Goal: Task Accomplishment & Management: Manage account settings

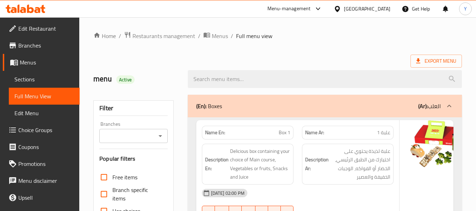
scroll to position [1592, 0]
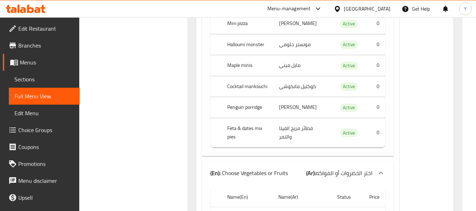
scroll to position [1006, 0]
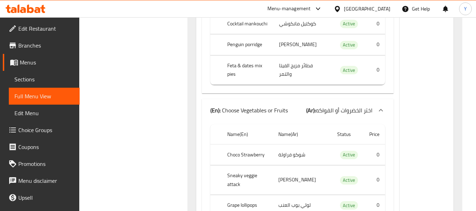
click at [405, 77] on div "QAR 55" at bounding box center [434, 209] width 70 height 1244
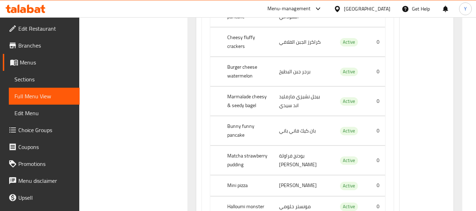
scroll to position [780, 0]
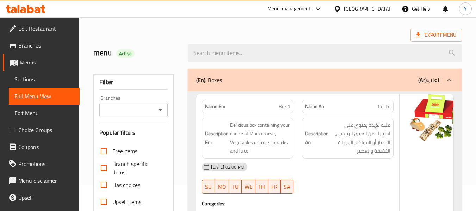
scroll to position [7, 0]
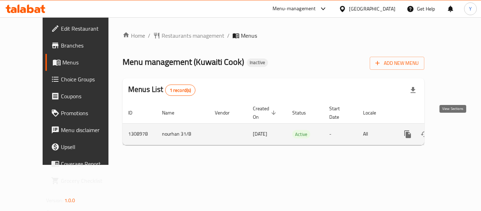
click at [455, 130] on icon "enhanced table" at bounding box center [458, 134] width 8 height 8
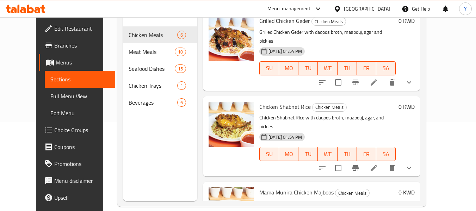
scroll to position [288, 0]
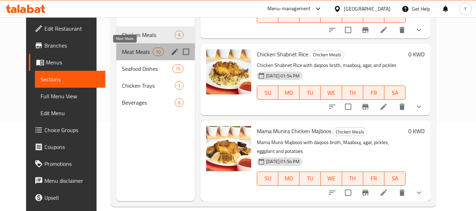
click at [142, 52] on span "Meat Meals" at bounding box center [137, 52] width 30 height 8
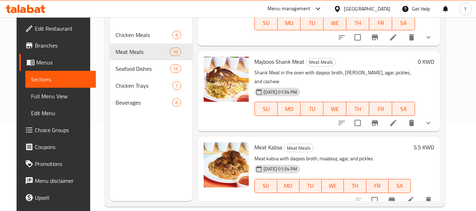
scroll to position [604, 0]
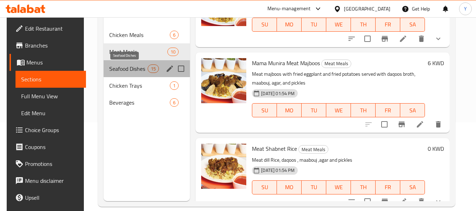
click at [112, 66] on span "Seafood Dishes" at bounding box center [128, 68] width 38 height 8
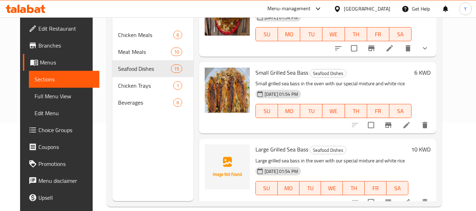
scroll to position [998, 0]
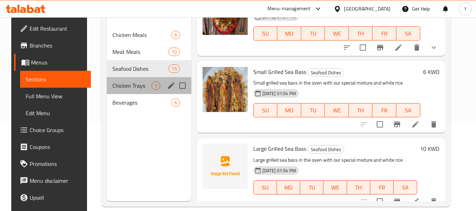
click at [135, 91] on div "Chicken Trays 1" at bounding box center [149, 85] width 85 height 17
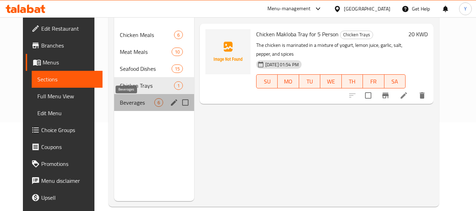
click at [135, 101] on span "Beverages" at bounding box center [137, 102] width 34 height 8
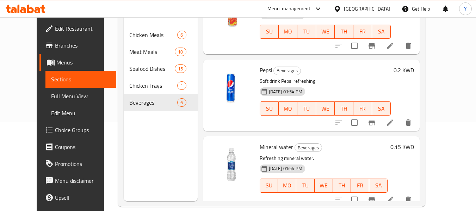
scroll to position [279, 0]
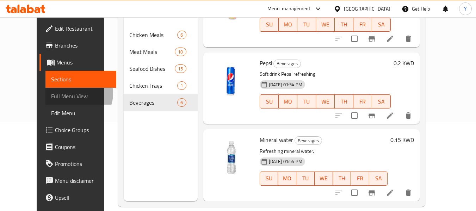
click at [51, 94] on span "Full Menu View" at bounding box center [81, 96] width 60 height 8
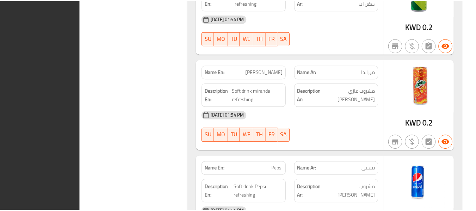
scroll to position [5181, 0]
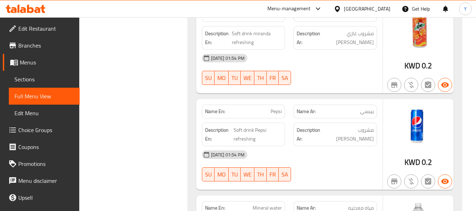
click at [379, 8] on div "Kuwait" at bounding box center [367, 9] width 46 height 8
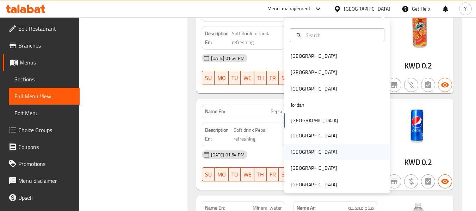
click at [292, 148] on div "Qatar" at bounding box center [314, 152] width 46 height 8
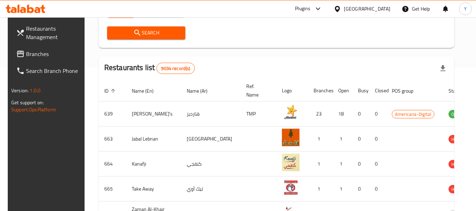
scroll to position [45, 0]
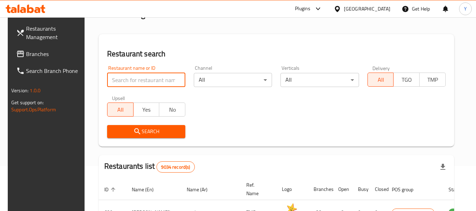
click at [161, 81] on input "search" at bounding box center [146, 80] width 78 height 14
paste input "Tawa and grills restaurant"
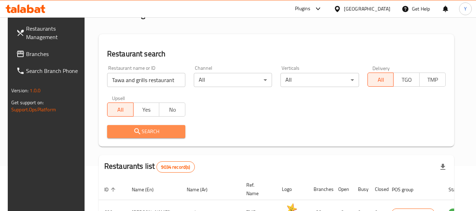
click at [140, 130] on span "Search" at bounding box center [146, 131] width 67 height 9
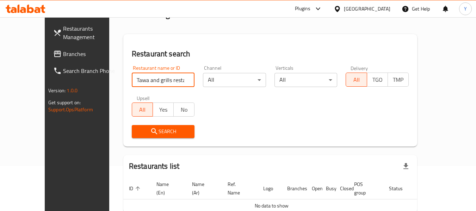
drag, startPoint x: 143, startPoint y: 80, endPoint x: 401, endPoint y: -2, distance: 270.8
click at [401, 0] on html "​ Plugins Qatar Get Help Y Restaurants Management Branches Search Branch Phone …" at bounding box center [238, 60] width 476 height 211
type input "Tawa and grills"
click button "Search" at bounding box center [163, 131] width 63 height 13
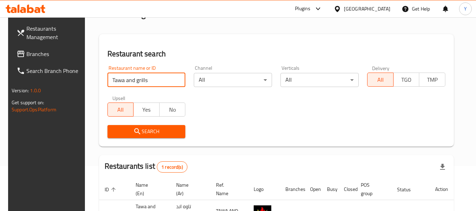
scroll to position [97, 0]
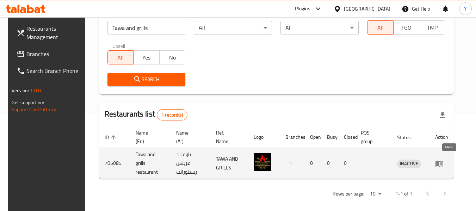
click at [442, 162] on icon "enhanced table" at bounding box center [441, 163] width 2 height 3
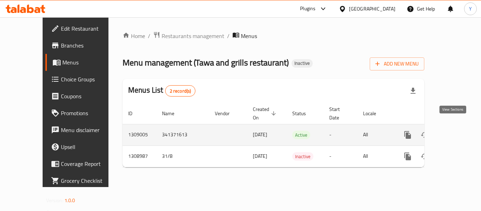
click at [454, 131] on icon "enhanced table" at bounding box center [458, 135] width 8 height 8
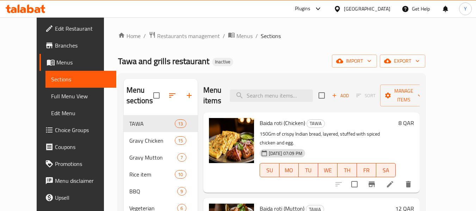
click at [313, 65] on div "Tawa and grills restaurant Inactive import export" at bounding box center [271, 61] width 307 height 13
click at [419, 62] on span "export" at bounding box center [402, 61] width 34 height 9
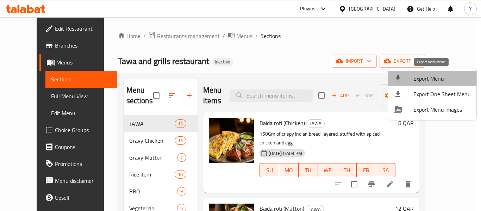
click at [435, 76] on span "Export Menu" at bounding box center [441, 78] width 57 height 8
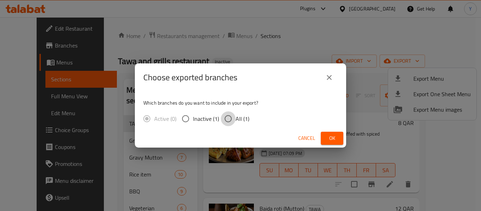
click at [234, 119] on input "All (1)" at bounding box center [228, 118] width 15 height 15
radio input "true"
click at [330, 134] on span "Ok" at bounding box center [331, 138] width 11 height 9
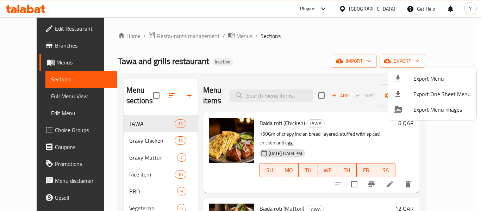
click at [459, 60] on div at bounding box center [240, 105] width 481 height 211
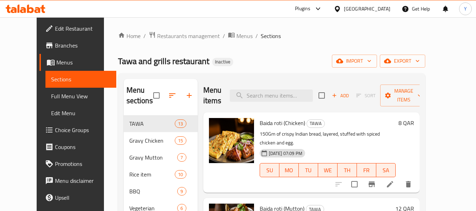
scroll to position [197, 0]
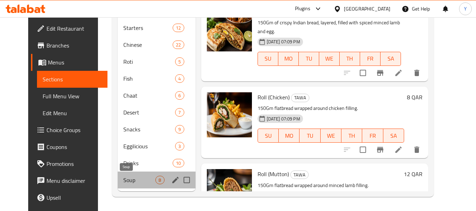
click at [123, 178] on span "Soup" at bounding box center [139, 180] width 32 height 8
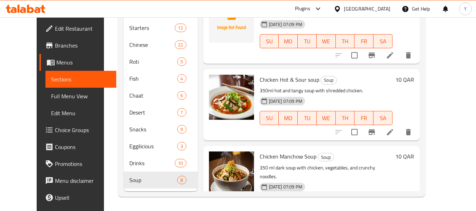
scroll to position [13, 0]
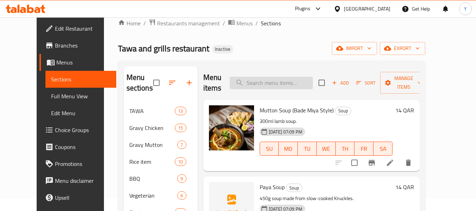
click at [290, 84] on input "search" at bounding box center [271, 83] width 83 height 12
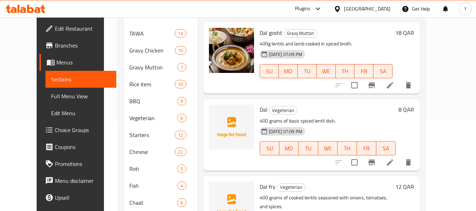
scroll to position [132, 0]
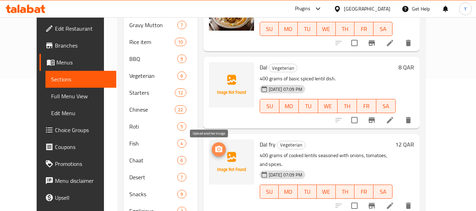
click at [215, 149] on icon "upload picture" at bounding box center [218, 149] width 7 height 6
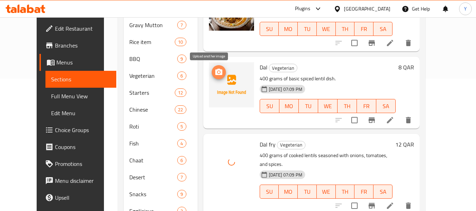
click at [215, 74] on icon "upload picture" at bounding box center [218, 72] width 7 height 6
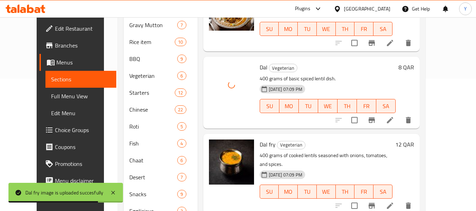
scroll to position [197, 0]
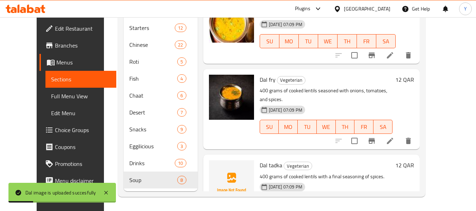
click at [260, 160] on span "Dal tadka" at bounding box center [271, 165] width 23 height 11
copy h6 "Dal tadka"
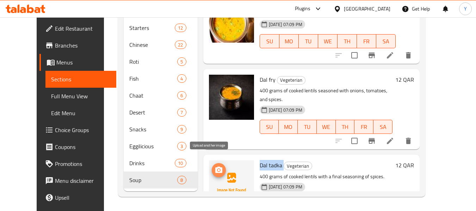
click at [212, 166] on span "upload picture" at bounding box center [219, 170] width 14 height 8
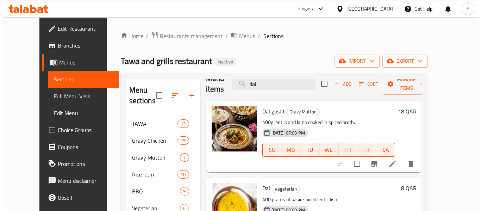
scroll to position [0, 0]
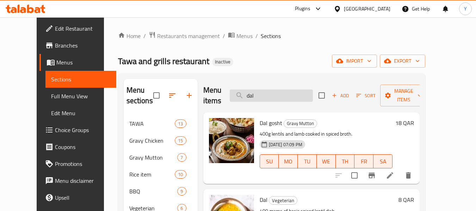
click at [283, 97] on input "dal" at bounding box center [271, 95] width 83 height 12
paste input "Aloo gobi"
click at [283, 97] on input "Aloo gobi" at bounding box center [271, 95] width 83 height 12
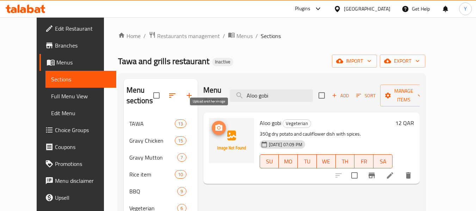
click at [217, 127] on circle "upload picture" at bounding box center [218, 128] width 2 height 2
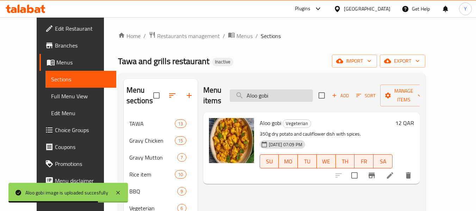
click at [298, 89] on input "Aloo gobi" at bounding box center [271, 95] width 83 height 12
paste input "Gobi chill"
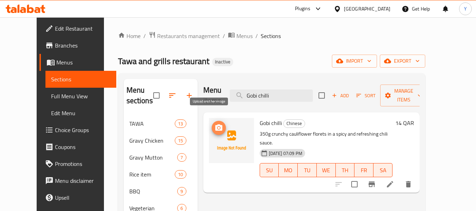
click at [217, 127] on circle "upload picture" at bounding box center [218, 128] width 2 height 2
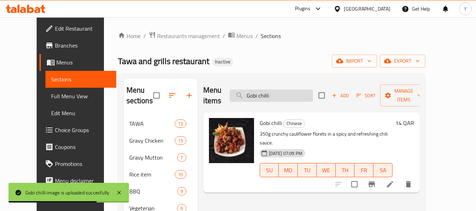
drag, startPoint x: 289, startPoint y: 96, endPoint x: 297, endPoint y: 89, distance: 10.5
click at [297, 89] on div "Menu items Gobi chilli Add Sort Manage items" at bounding box center [311, 95] width 216 height 33
click at [297, 89] on input "Gobi chilli" at bounding box center [271, 95] width 83 height 12
paste input "Manchurian"
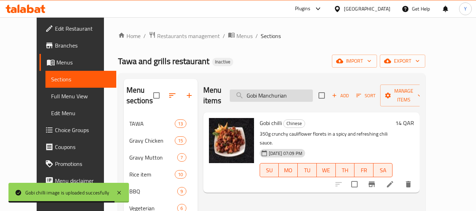
click at [297, 89] on input "Gobi Manchurian" at bounding box center [271, 95] width 83 height 12
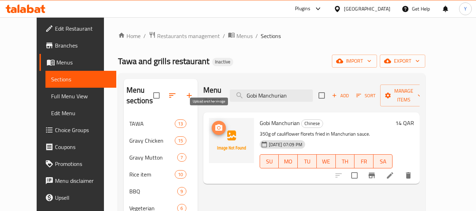
click at [215, 124] on icon "upload picture" at bounding box center [218, 127] width 7 height 6
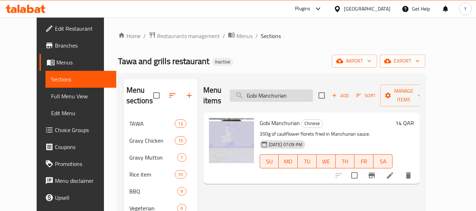
click at [294, 89] on input "Gobi Manchurian" at bounding box center [271, 95] width 83 height 12
paste input "Paya Soup"
click at [294, 89] on input "Paya Soup" at bounding box center [271, 95] width 83 height 12
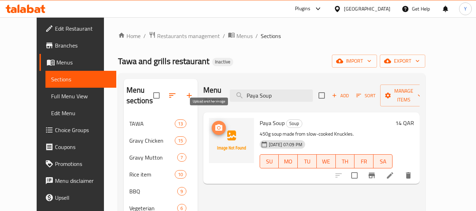
click at [215, 124] on icon "upload picture" at bounding box center [218, 127] width 7 height 6
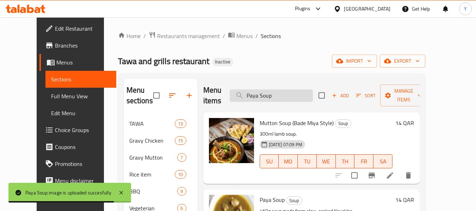
click at [310, 99] on input "Paya Soup" at bounding box center [271, 95] width 83 height 12
paste input "Bhuna"
click at [310, 99] on input "Bhuna" at bounding box center [271, 95] width 83 height 12
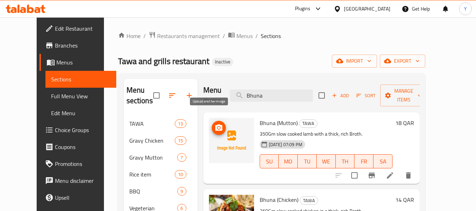
type input "Bhuna"
click at [215, 124] on icon "upload picture" at bounding box center [218, 127] width 7 height 6
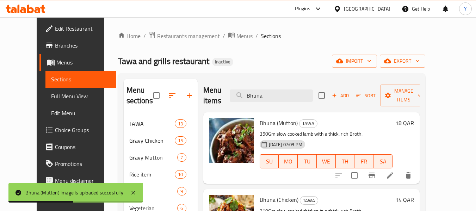
click at [51, 98] on span "Full Menu View" at bounding box center [81, 96] width 60 height 8
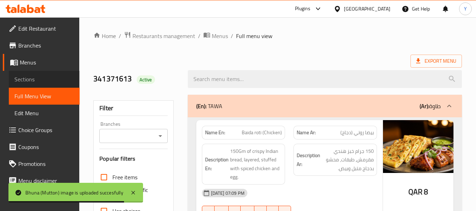
click at [44, 80] on span "Sections" at bounding box center [44, 79] width 60 height 8
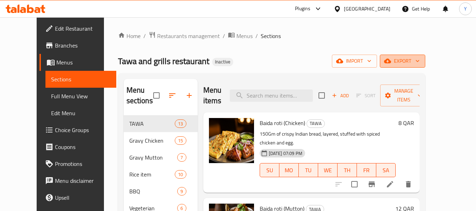
click at [419, 61] on span "export" at bounding box center [402, 61] width 34 height 9
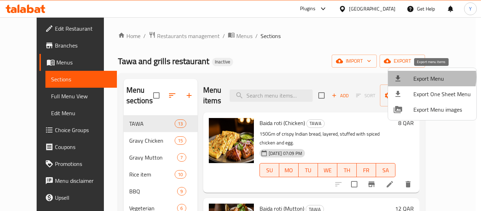
click at [430, 77] on span "Export Menu" at bounding box center [441, 78] width 57 height 8
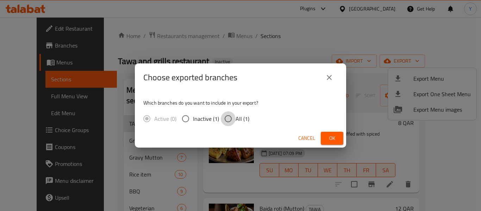
click at [230, 116] on input "All (1)" at bounding box center [228, 118] width 15 height 15
radio input "true"
click at [340, 139] on button "Ok" at bounding box center [332, 138] width 23 height 13
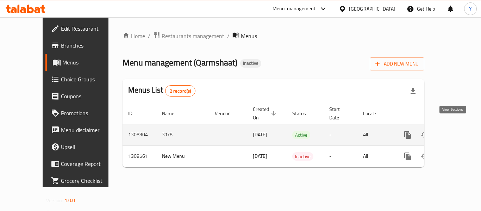
click at [455, 132] on icon "enhanced table" at bounding box center [458, 135] width 6 height 6
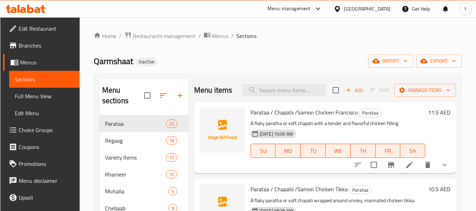
click at [206, 117] on div at bounding box center [222, 138] width 51 height 66
click at [273, 96] on input "search" at bounding box center [283, 90] width 83 height 12
paste input "topped with"
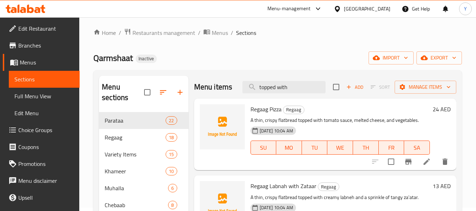
scroll to position [2, 0]
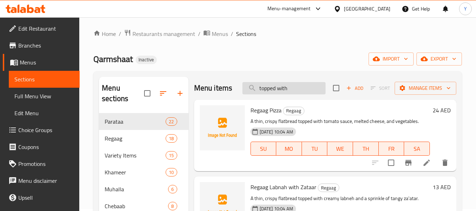
click at [266, 89] on input "topped with" at bounding box center [283, 88] width 83 height 12
paste input "Belaleet with Egg"
click at [266, 89] on input "Belaleet with Egg" at bounding box center [283, 88] width 83 height 12
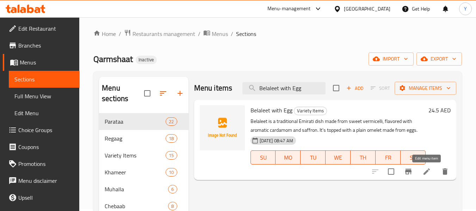
type input "Belaleet with Egg"
click at [426, 170] on icon at bounding box center [426, 171] width 8 height 8
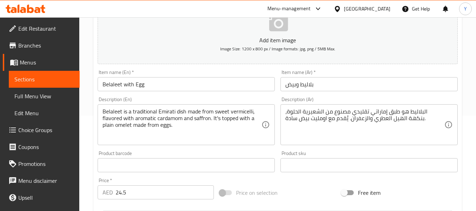
scroll to position [102, 0]
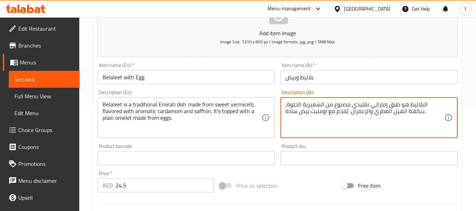
drag, startPoint x: 348, startPoint y: 113, endPoint x: 327, endPoint y: 114, distance: 20.9
paste textarea "غطى ب"
click at [313, 114] on textarea "البلاليط هو طبق إماراتي تقليدي مصنوع من الشعيرية الحلوة، بنكهة الهيل العطري وال…" at bounding box center [364, 117] width 159 height 33
click at [305, 113] on textarea "البلاليط هو طبق إماراتي تقليدي مصنوع من الشعيرية الحلوة، بنكهة الهيل العطري وال…" at bounding box center [364, 117] width 159 height 33
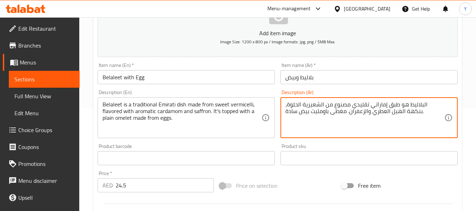
click at [305, 113] on textarea "البلاليط هو طبق إماراتي تقليدي مصنوع من الشعيرية الحلوة، بنكهة الهيل العطري وال…" at bounding box center [364, 117] width 159 height 33
click at [315, 111] on textarea "البلاليط هو طبق إماراتي تقليدي مصنوع من الشعيرية الحلوة، بنكهة الهيل العطري وال…" at bounding box center [364, 117] width 159 height 33
paste textarea "يض"
click at [331, 113] on textarea "البلاليط هو طبق إماراتي تقليدي مصنوع من الشعيرية الحلوة، بنكهة الهيل العطري وال…" at bounding box center [364, 117] width 159 height 33
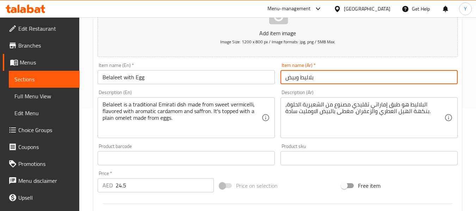
click at [335, 76] on input "بلاليط وبيض" at bounding box center [368, 77] width 177 height 14
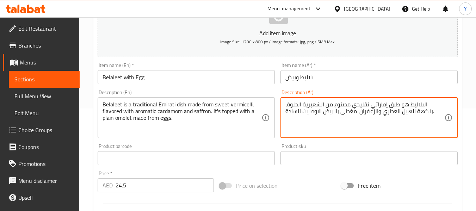
type textarea "البلاليط هو طبق إماراتي تقليدي مصنوع من الشعيرية الحلوة، بنكهة الهيل العطري وال…"
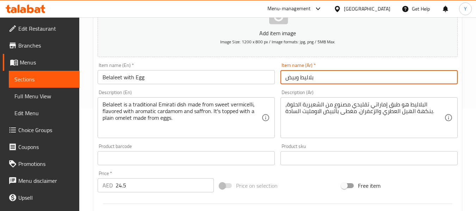
click at [336, 83] on input "بلاليط وبيض" at bounding box center [368, 77] width 177 height 14
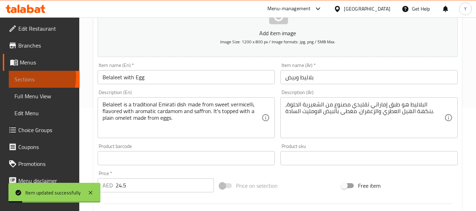
click at [26, 77] on span "Sections" at bounding box center [44, 79] width 60 height 8
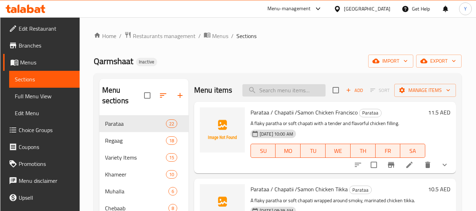
paste input "Shakshooka"
click at [292, 94] on input "Shakshooka" at bounding box center [283, 90] width 83 height 12
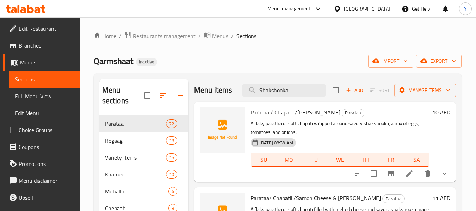
type input "Shakshooka"
click at [194, 149] on div "Parataa / Chapatii /Samon Shakshooka Parataa A flaky paratha or soft chapati wr…" at bounding box center [325, 142] width 262 height 80
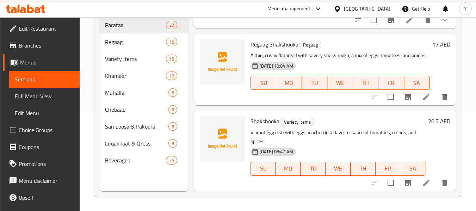
scroll to position [160, 0]
click at [421, 187] on li at bounding box center [426, 182] width 20 height 13
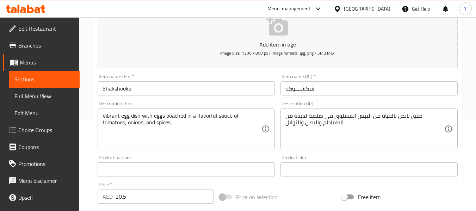
scroll to position [102, 0]
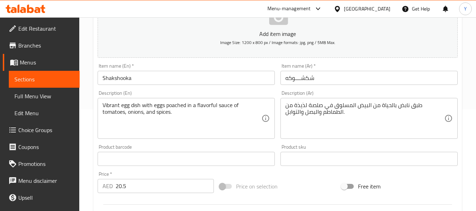
click at [294, 78] on input "شكشــــوكه" at bounding box center [368, 78] width 177 height 14
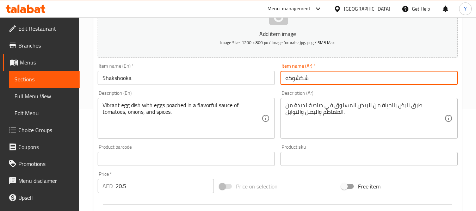
type input "شكشوكه"
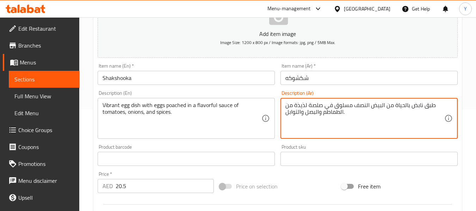
type textarea "طبق نابض بالحياة من البيض النصف مسلوق في صلصة لذيذة من الطماطم والبصل والتوابل."
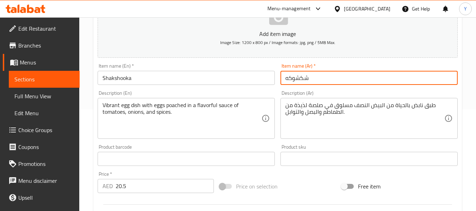
click at [389, 83] on input "شكشوكه" at bounding box center [368, 78] width 177 height 14
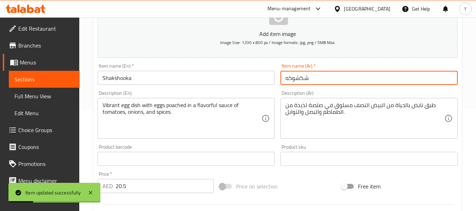
click at [57, 82] on span "Sections" at bounding box center [44, 79] width 60 height 8
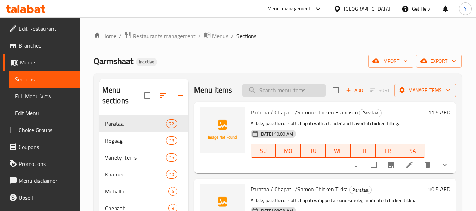
paste input "Parataa/ Chapatii /Samon Cheese & Chips [GEOGRAPHIC_DATA]"
click at [317, 93] on input "Parataa/ Chapatii /Samon Cheese & Chips [GEOGRAPHIC_DATA]" at bounding box center [283, 90] width 83 height 12
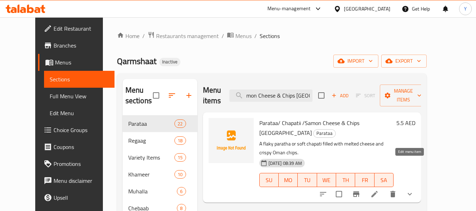
type input "Parataa/ Chapatii /Samon Cheese & Chips [GEOGRAPHIC_DATA]"
click at [379, 190] on icon at bounding box center [374, 194] width 8 height 8
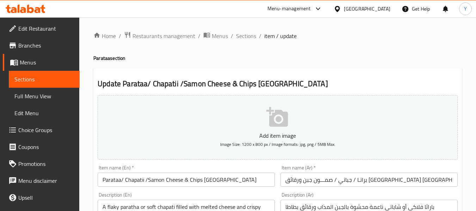
paste textarea "ا"
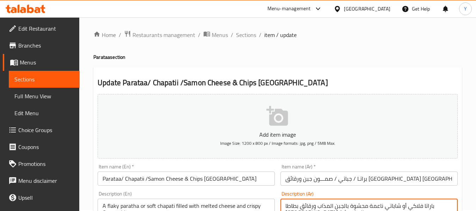
type textarea "باراتا فلاكي أو شاباتي ناعمة محشوة بالجبن المذاب ورقائق بطاطا [GEOGRAPHIC_DATA]…"
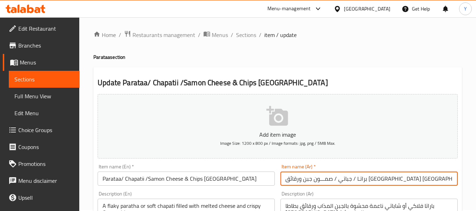
click at [425, 180] on input "براتـا / جباتي / صمـــون جبن ورقائق [GEOGRAPHIC_DATA] [GEOGRAPHIC_DATA]" at bounding box center [368, 179] width 177 height 14
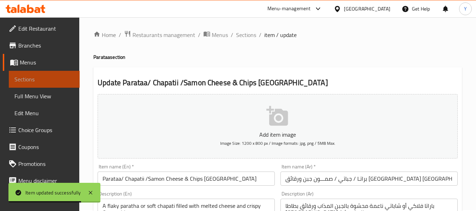
click at [68, 80] on span "Sections" at bounding box center [44, 79] width 60 height 8
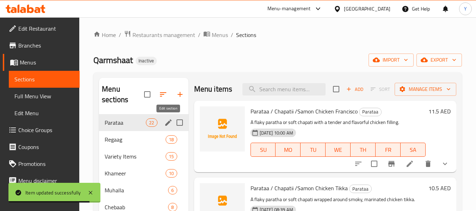
click at [169, 121] on icon "edit" at bounding box center [168, 122] width 6 height 6
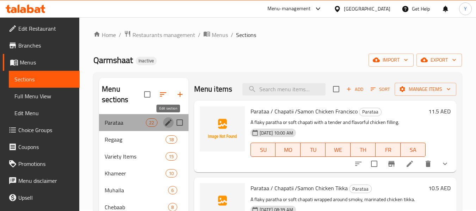
click at [168, 120] on icon "edit" at bounding box center [168, 122] width 8 height 8
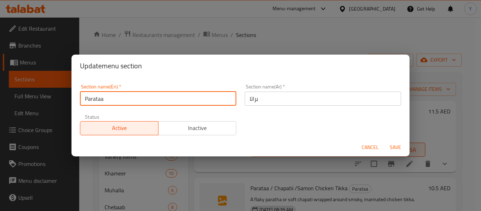
click at [171, 100] on input "Parataa" at bounding box center [158, 99] width 156 height 14
paste input "/ Chapatii /Samon"
type input "Parataa / Chapatii /Samon"
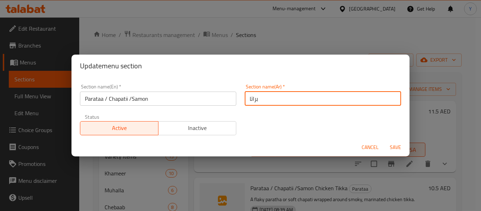
click at [270, 97] on input "براتا" at bounding box center [323, 99] width 156 height 14
type input "براتا / شباتي / صمون"
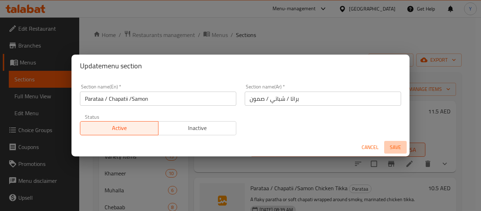
click at [393, 143] on span "Save" at bounding box center [395, 147] width 17 height 9
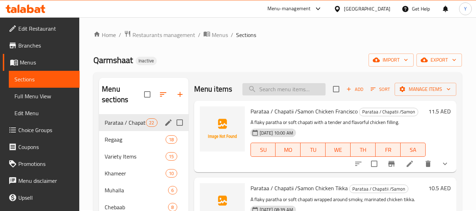
paste input "[PERSON_NAME] - Indian Dango"
click at [271, 95] on input "[PERSON_NAME] - Indian Dango" at bounding box center [283, 89] width 83 height 12
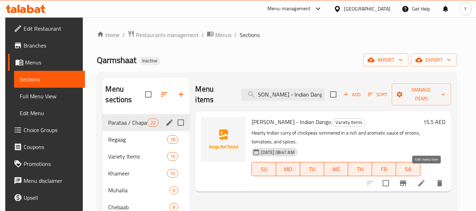
type input "[PERSON_NAME] - Indian Dango"
click at [424, 180] on icon at bounding box center [421, 183] width 6 height 6
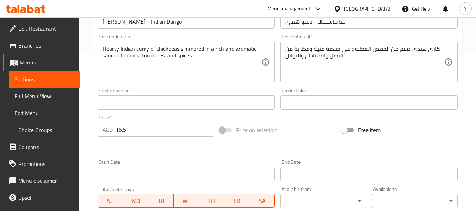
scroll to position [155, 0]
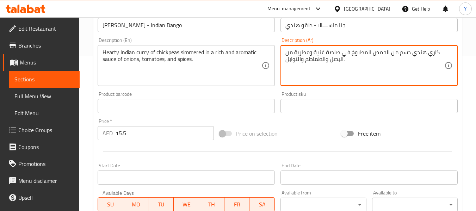
drag, startPoint x: 359, startPoint y: 52, endPoint x: 351, endPoint y: 54, distance: 7.9
type textarea "كاري هندي دسم من الحمص المطهو ببطء في صلصة غنية وعطرية من البصل والطماطم والتوا…"
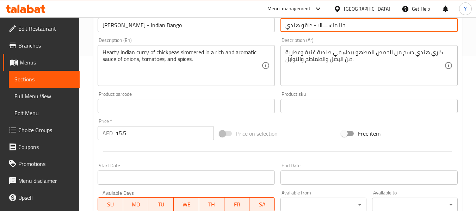
click at [363, 30] on input "جنا ماســــالا - دنقو هندي" at bounding box center [368, 25] width 177 height 14
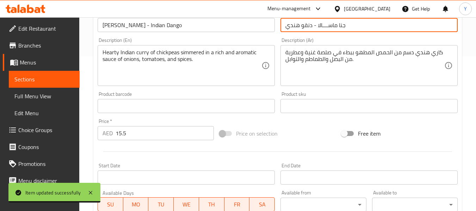
scroll to position [0, 0]
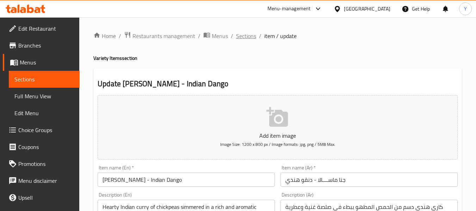
click at [247, 36] on span "Sections" at bounding box center [246, 36] width 20 height 8
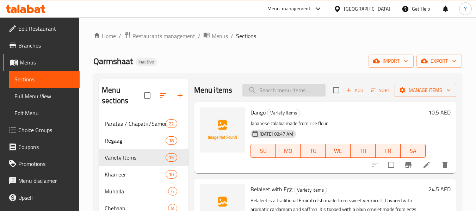
click at [269, 92] on input "search" at bounding box center [283, 90] width 83 height 12
paste input "Hot Dog Nashef / Muntazi"
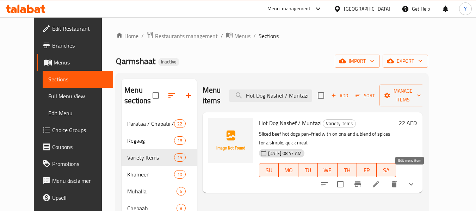
type input "Hot Dog Nashef / Muntazi"
click at [380, 180] on icon at bounding box center [376, 184] width 8 height 8
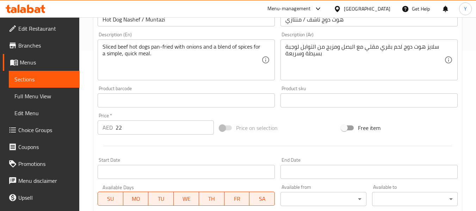
scroll to position [157, 0]
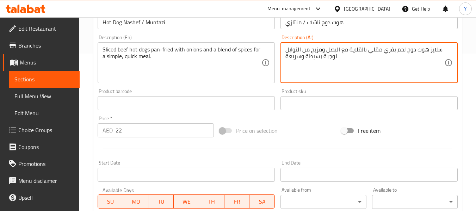
type textarea "سلايز هوت دوج لحم بقري مقلي بالقلاية مع البصل ومزيج من التوابل لوجبة بسيطة وسري…"
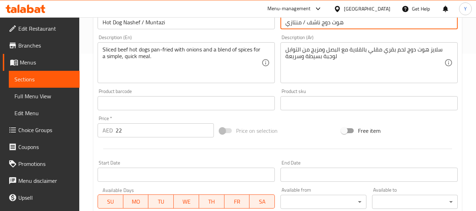
click at [346, 23] on input "هوت دوج ناشف / منتازي" at bounding box center [368, 22] width 177 height 14
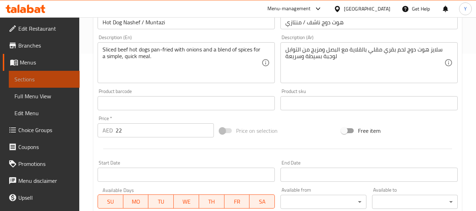
click at [57, 80] on span "Sections" at bounding box center [44, 79] width 60 height 8
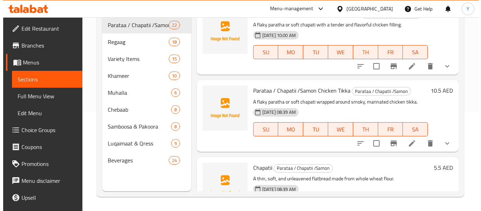
scroll to position [31, 0]
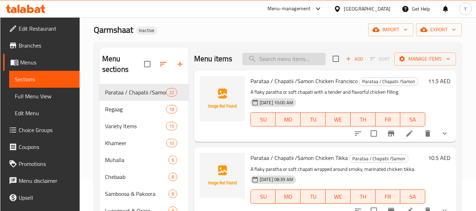
click at [289, 65] on input "search" at bounding box center [283, 59] width 83 height 12
paste input "zinger Parataa"
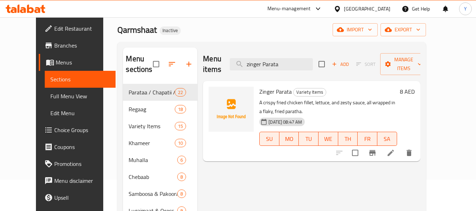
type input "zinger Parata"
click at [204, 156] on div "Menu items zinger Parata Add Sort Manage items Zinger Parata Variety Items A cr…" at bounding box center [308, 153] width 223 height 211
click at [362, 145] on input "checkbox" at bounding box center [355, 152] width 15 height 15
checkbox input "true"
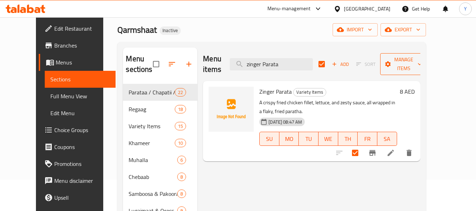
click at [422, 61] on span "Manage items" at bounding box center [404, 64] width 36 height 18
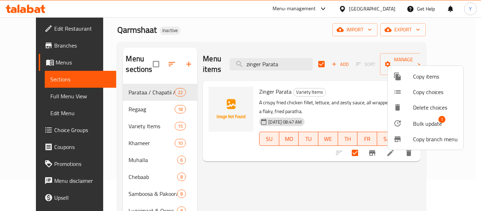
click at [434, 79] on span "Copy items" at bounding box center [435, 76] width 45 height 8
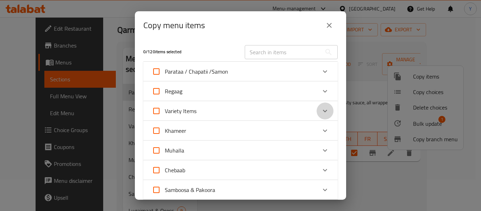
click at [322, 113] on icon "Expand" at bounding box center [325, 111] width 8 height 8
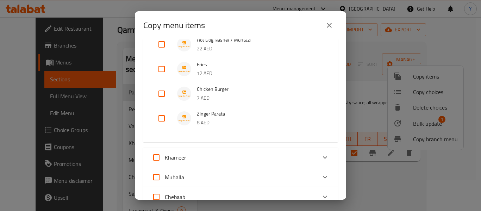
scroll to position [366, 0]
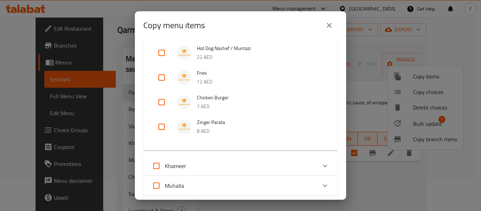
click at [161, 127] on input "checkbox" at bounding box center [161, 126] width 17 height 17
checkbox input "true"
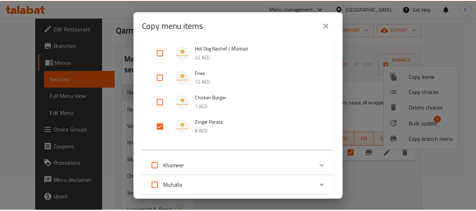
scroll to position [542, 0]
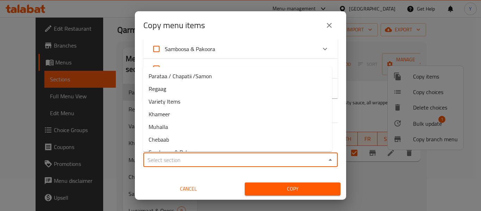
click at [312, 161] on input "Sections   *" at bounding box center [234, 160] width 179 height 10
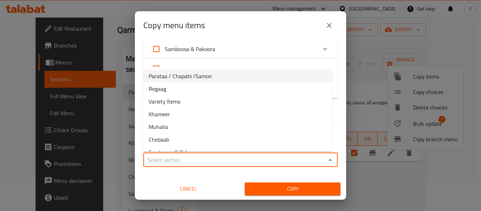
click at [302, 76] on li "Parataa / Chapatii /Samon" at bounding box center [237, 76] width 189 height 13
type input "Parataa / Chapatii /Samon"
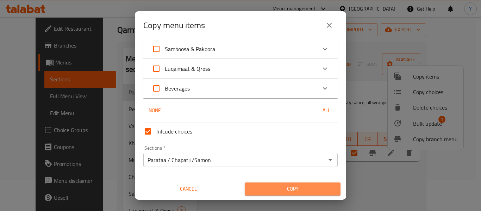
click at [296, 186] on span "Copy" at bounding box center [292, 189] width 85 height 9
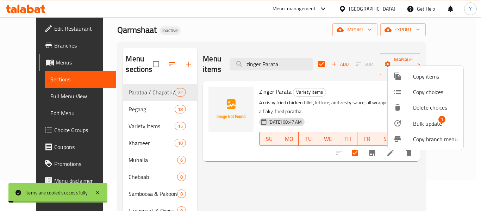
checkbox input "false"
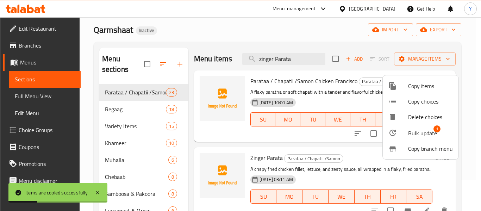
click at [300, 66] on div at bounding box center [240, 105] width 481 height 211
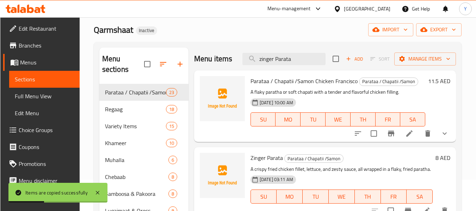
click at [300, 65] on input "zinger Parata" at bounding box center [283, 59] width 83 height 12
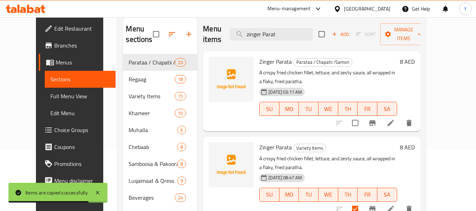
scroll to position [62, 0]
type input "zinger Parat"
click at [411, 205] on icon "delete" at bounding box center [408, 208] width 5 height 6
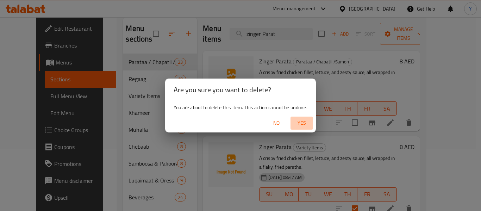
click at [309, 123] on span "Yes" at bounding box center [301, 123] width 17 height 9
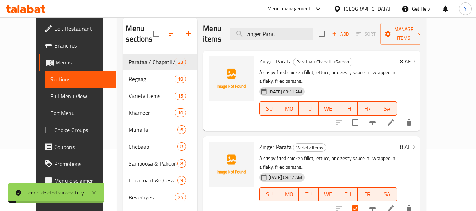
checkbox input "true"
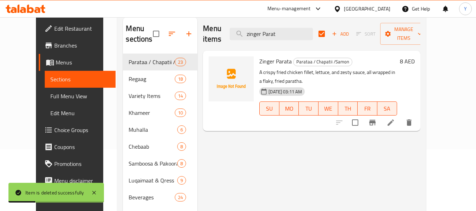
click at [287, 118] on div "Menu items zinger Parat Add Sort Manage items Zinger Parata Parataa / Chapatii …" at bounding box center [308, 122] width 223 height 211
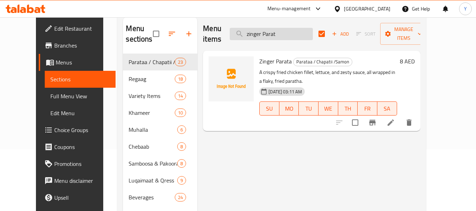
click at [279, 30] on input "zinger Parat" at bounding box center [271, 34] width 83 height 12
paste input "Parataa / Chapatii /Samon Chicken"
click at [279, 30] on input "zinger Parat" at bounding box center [271, 34] width 83 height 12
type input "Parataa / Chapatii /Samon Chicken"
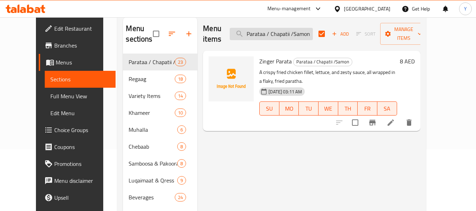
scroll to position [0, 19]
checkbox input "false"
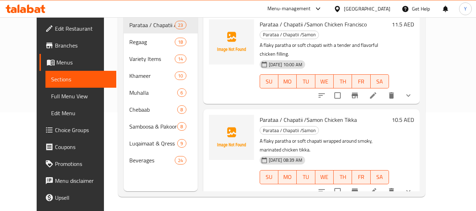
scroll to position [48, 0]
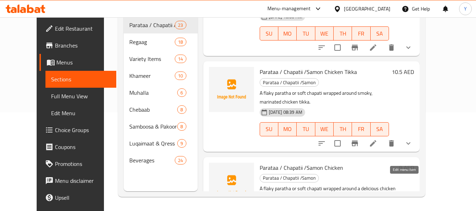
type input "Parataa / Chapatii /Samon Chicken"
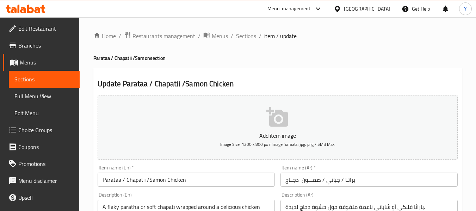
click at [206, 164] on div "Item name (En)   * Parataa / Chapatii /Samon Chicken Item name (En) *" at bounding box center [186, 175] width 183 height 27
paste textarea "ا"
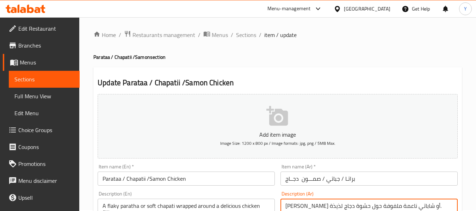
type textarea "[PERSON_NAME] أو شاباتي ناعمة ملفوفة حول حشوة دجاج لذيذة."
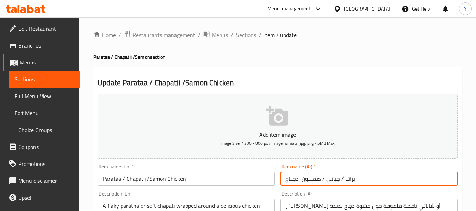
click at [398, 176] on input "براتـا / جباتي / صمـــون دجــاج" at bounding box center [368, 179] width 177 height 14
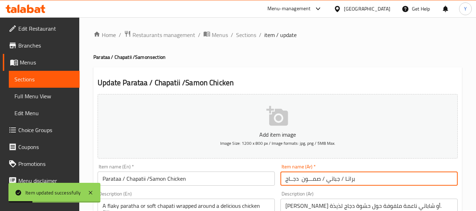
click at [49, 80] on span "Sections" at bounding box center [44, 79] width 60 height 8
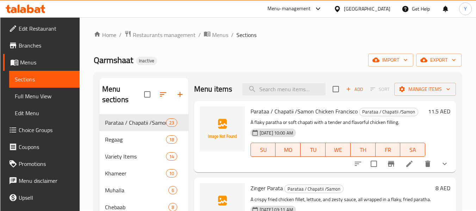
click at [372, 11] on div "[GEOGRAPHIC_DATA]" at bounding box center [367, 9] width 46 height 8
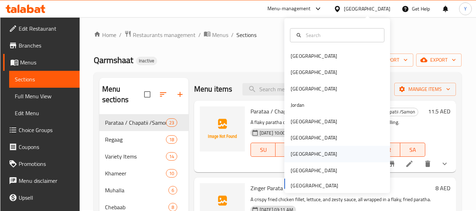
click at [298, 152] on div "Qatar" at bounding box center [314, 154] width 58 height 16
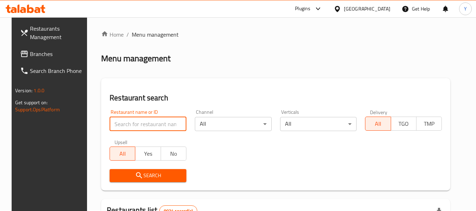
click at [141, 125] on input "search" at bounding box center [148, 124] width 77 height 14
paste input "LE ROYAL KITCHEN"
type input "LE ROYAL KITCHEN"
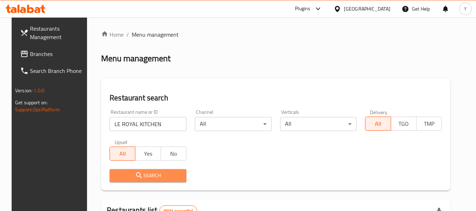
click at [154, 176] on span "Search" at bounding box center [148, 175] width 66 height 9
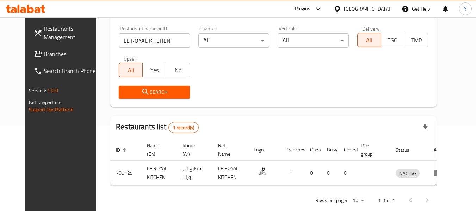
scroll to position [86, 0]
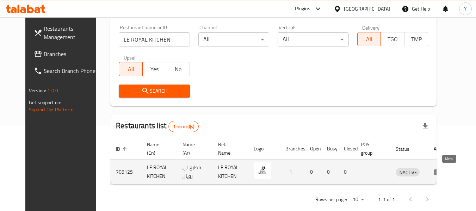
click at [441, 172] on icon "enhanced table" at bounding box center [439, 172] width 2 height 3
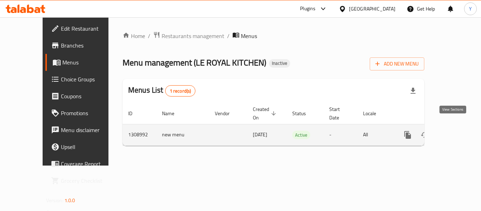
click at [454, 131] on icon "enhanced table" at bounding box center [458, 135] width 8 height 8
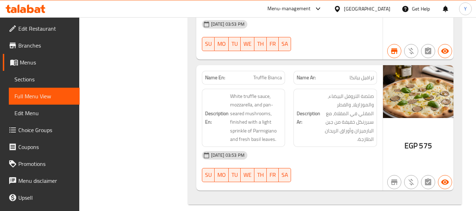
scroll to position [2742, 0]
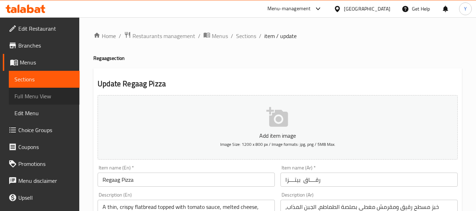
click at [46, 95] on span "Full Menu View" at bounding box center [44, 96] width 60 height 8
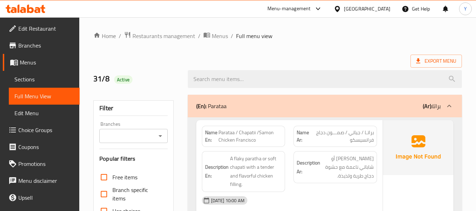
scroll to position [185, 0]
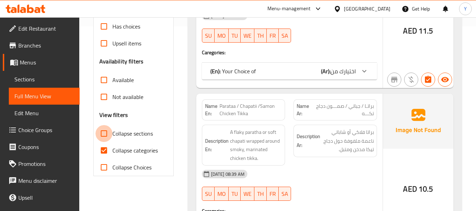
click at [105, 135] on input "Collapse sections" at bounding box center [103, 133] width 17 height 17
checkbox input "true"
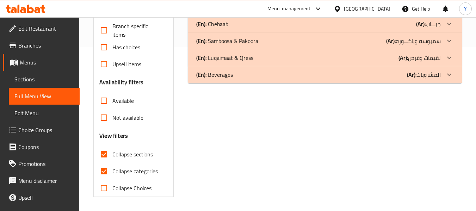
scroll to position [164, 0]
click at [107, 172] on input "Collapse categories" at bounding box center [103, 171] width 17 height 17
checkbox input "false"
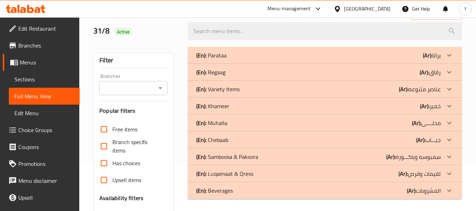
scroll to position [46, 0]
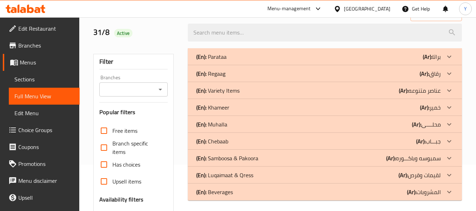
click at [256, 61] on div "(En): Variety Items (Ar): عناصر متنوعه" at bounding box center [318, 56] width 244 height 8
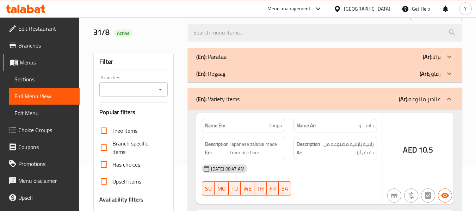
click at [245, 61] on div "(En): Regaag (Ar): رقاق" at bounding box center [318, 56] width 244 height 8
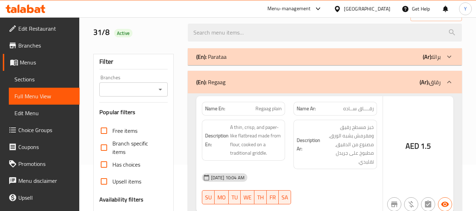
click at [244, 53] on div "(En): Parataa (Ar): براتا" at bounding box center [318, 56] width 244 height 8
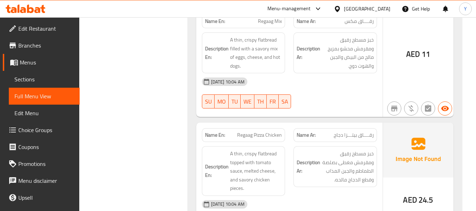
scroll to position [8040, 0]
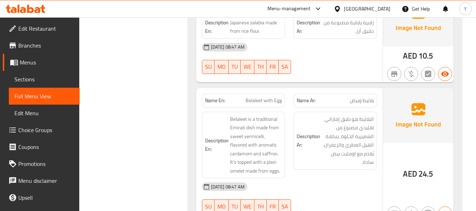
copy span "Belaleet with Egg"
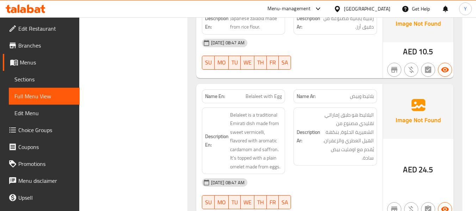
copy span "Shakshooka"
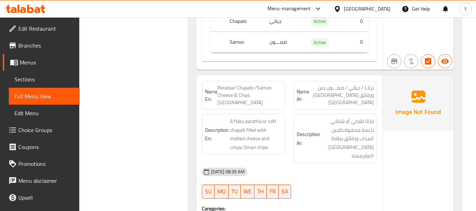
click at [241, 84] on span "Parataa/ Chapatii /Samon Cheese & Chips [GEOGRAPHIC_DATA]" at bounding box center [249, 95] width 65 height 22
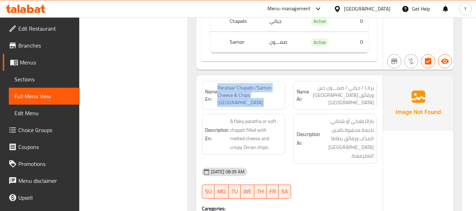
click at [241, 84] on span "Parataa/ Chapatii /Samon Cheese & Chips [GEOGRAPHIC_DATA]" at bounding box center [249, 95] width 65 height 22
copy span "Parataa/ Chapatii /Samon Cheese & Chips [GEOGRAPHIC_DATA]"
click at [241, 84] on span "Parataa/ Chapatii /Samon Cheese & Chips [GEOGRAPHIC_DATA]" at bounding box center [249, 95] width 65 height 22
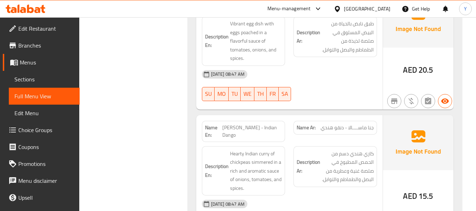
copy span "[PERSON_NAME] - Indian Dango"
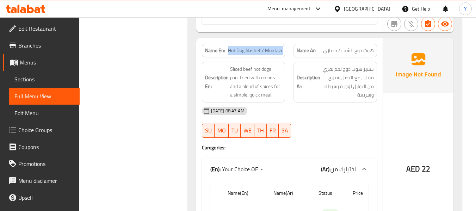
scroll to position [9664, 0]
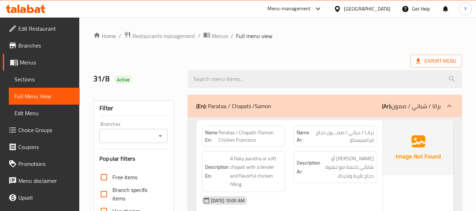
click at [215, 149] on div "Description En: A flaky paratha or soft chapati with a tender and flavorful chi…" at bounding box center [244, 171] width 92 height 49
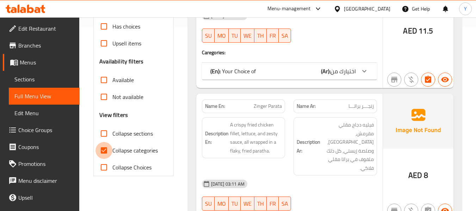
click at [105, 154] on input "Collapse categories" at bounding box center [103, 150] width 17 height 17
checkbox input "false"
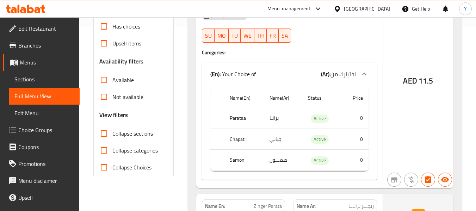
click at [105, 132] on input "Collapse sections" at bounding box center [103, 133] width 17 height 17
checkbox input "true"
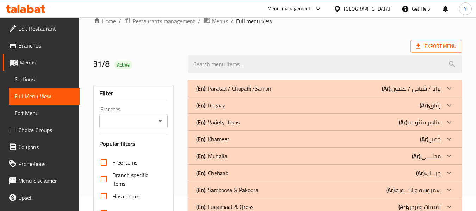
scroll to position [18, 0]
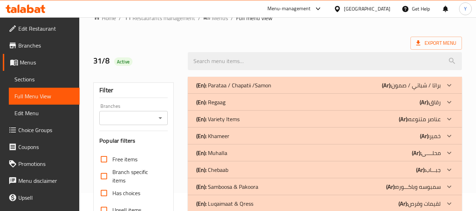
click at [424, 89] on p "(Ar): عناصر متنوعه" at bounding box center [411, 85] width 59 height 8
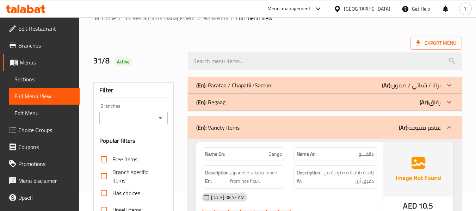
click at [391, 91] on b "(Ar):" at bounding box center [387, 85] width 10 height 11
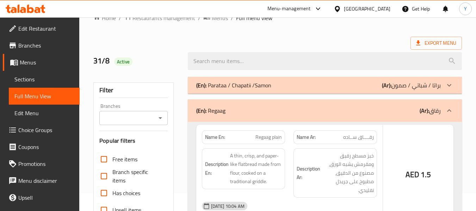
click at [428, 85] on p "(Ar): براتا / شباتي / صمون" at bounding box center [411, 85] width 59 height 8
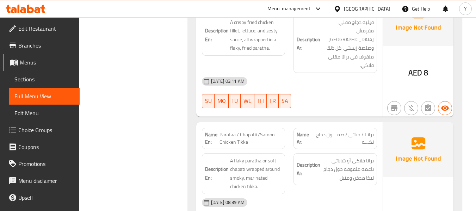
scroll to position [0, 0]
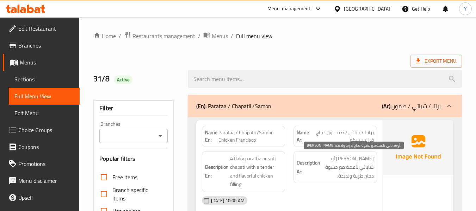
click at [347, 161] on span "[PERSON_NAME] أو شاباتي ناعمة مع حشوة دجاج طرية ولذيذة." at bounding box center [348, 167] width 52 height 26
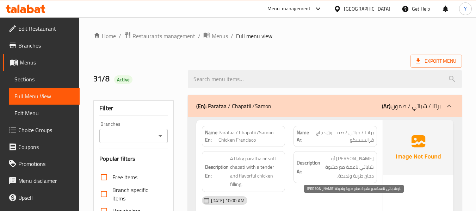
scroll to position [285, 0]
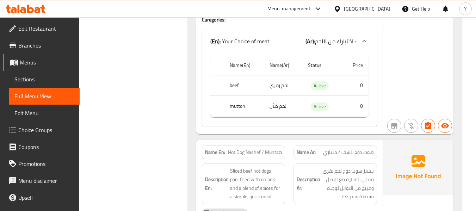
scroll to position [790, 0]
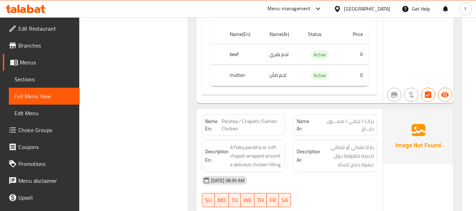
click at [369, 143] on span "باراثا فلاكي أو شاباتي ناعمة ملفوفة حول حشوة دجاج لذيذة." at bounding box center [348, 156] width 52 height 26
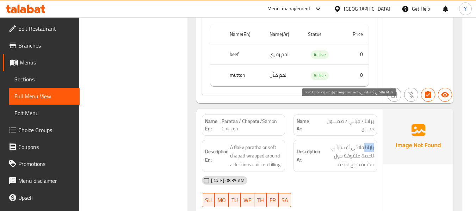
click at [369, 143] on span "باراثا فلاكي أو شاباتي ناعمة ملفوفة حول حشوة دجاج لذيذة." at bounding box center [348, 156] width 52 height 26
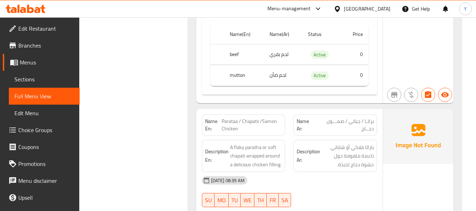
click at [260, 118] on span "Parataa / Chapatii /Samon Chicken" at bounding box center [252, 125] width 60 height 15
copy span "/"
click at [260, 118] on span "Parataa / Chapatii /Samon Chicken" at bounding box center [252, 125] width 60 height 15
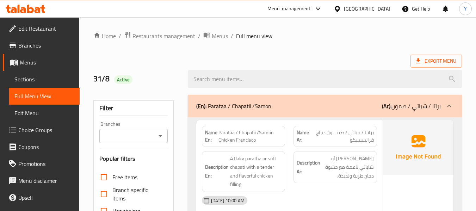
scroll to position [185, 0]
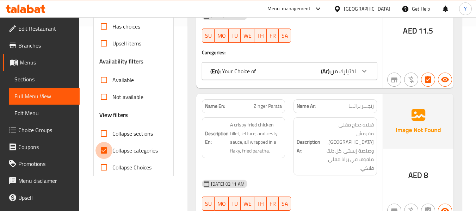
click at [112, 148] on input "Collapse categories" at bounding box center [103, 150] width 17 height 17
checkbox input "false"
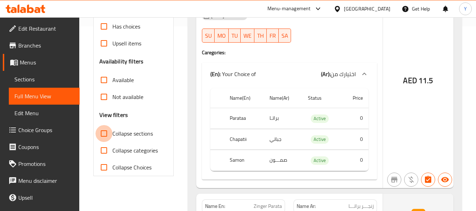
click at [107, 135] on input "Collapse sections" at bounding box center [103, 133] width 17 height 17
checkbox input "true"
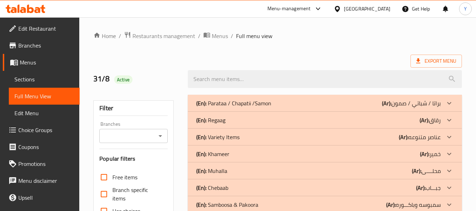
scroll to position [2, 0]
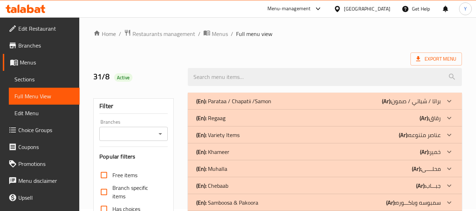
click at [417, 105] on p "(Ar): عناصر متنوعه" at bounding box center [411, 101] width 59 height 8
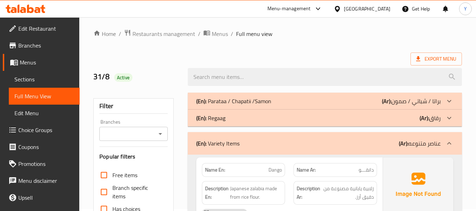
click at [419, 105] on div "(En): Regaag (Ar): رقاق" at bounding box center [318, 101] width 244 height 8
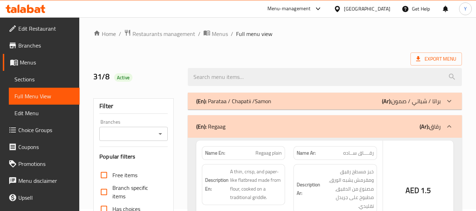
click at [424, 104] on p "(Ar): براتا / شباتي / صمون" at bounding box center [411, 101] width 59 height 8
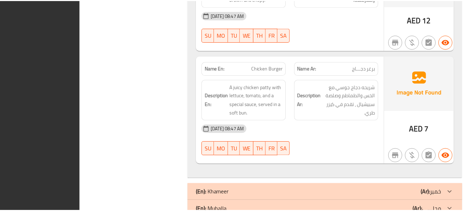
scroll to position [10098, 0]
